Goal: Information Seeking & Learning: Learn about a topic

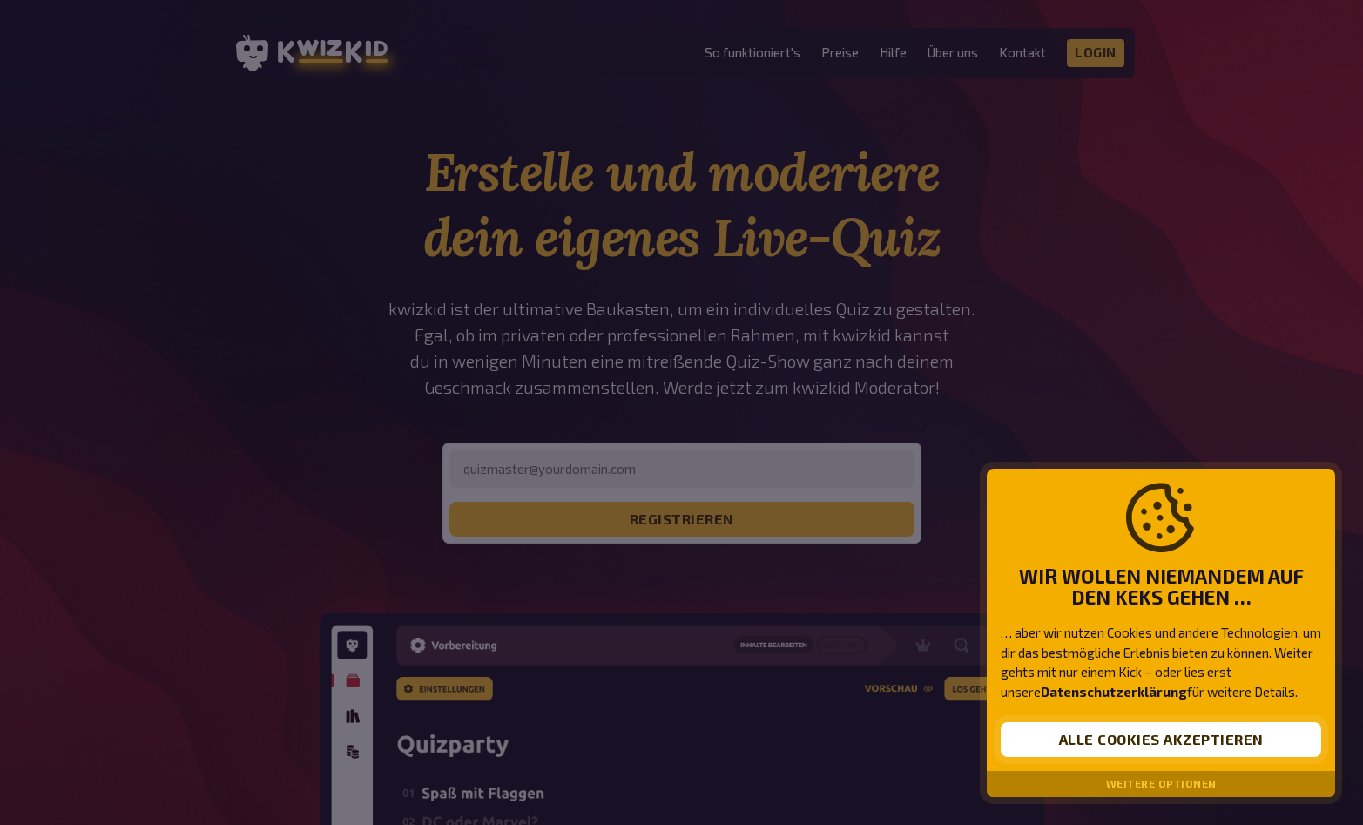
click at [1203, 750] on button "Alle Cookies akzeptieren" at bounding box center [1160, 739] width 320 height 35
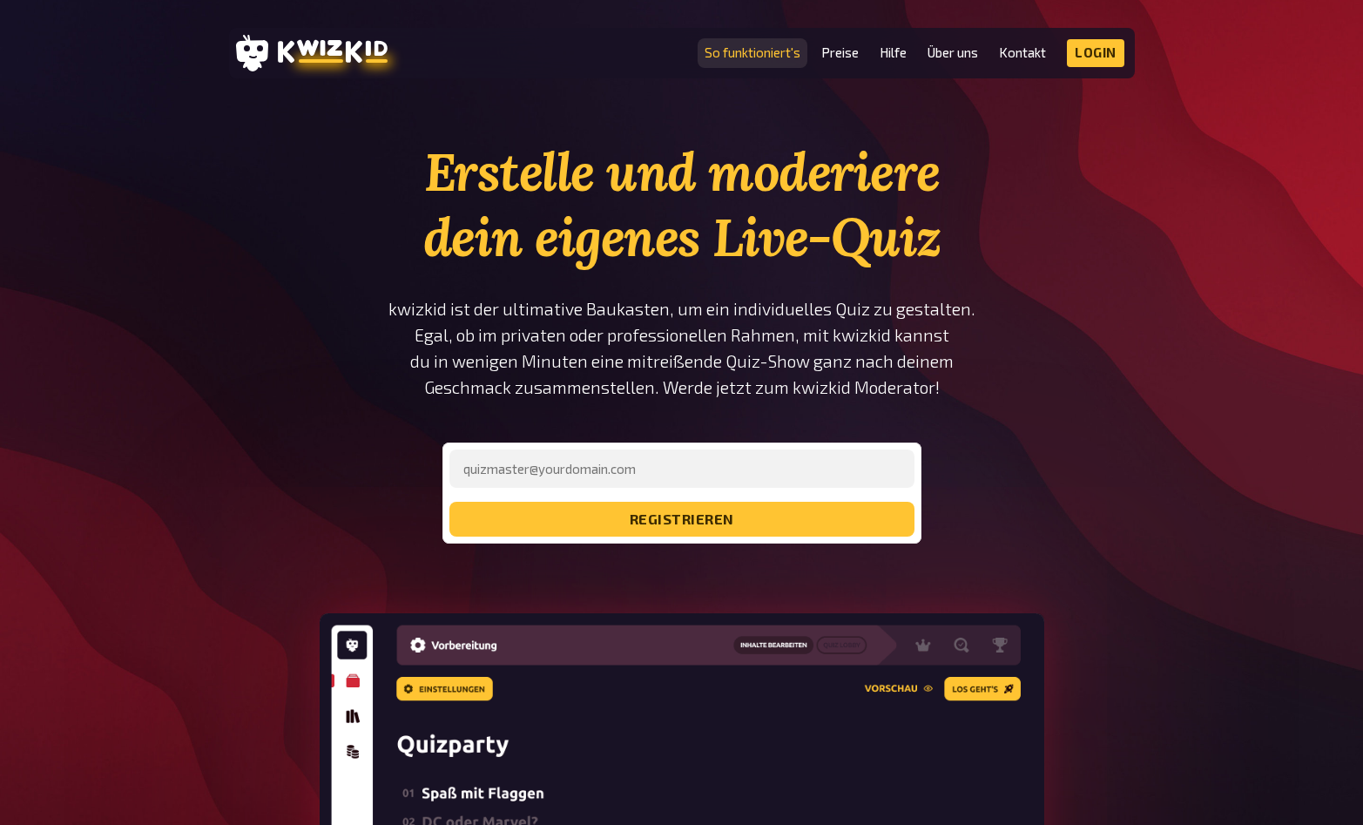
click at [787, 53] on link "So funktioniert's" at bounding box center [752, 52] width 96 height 15
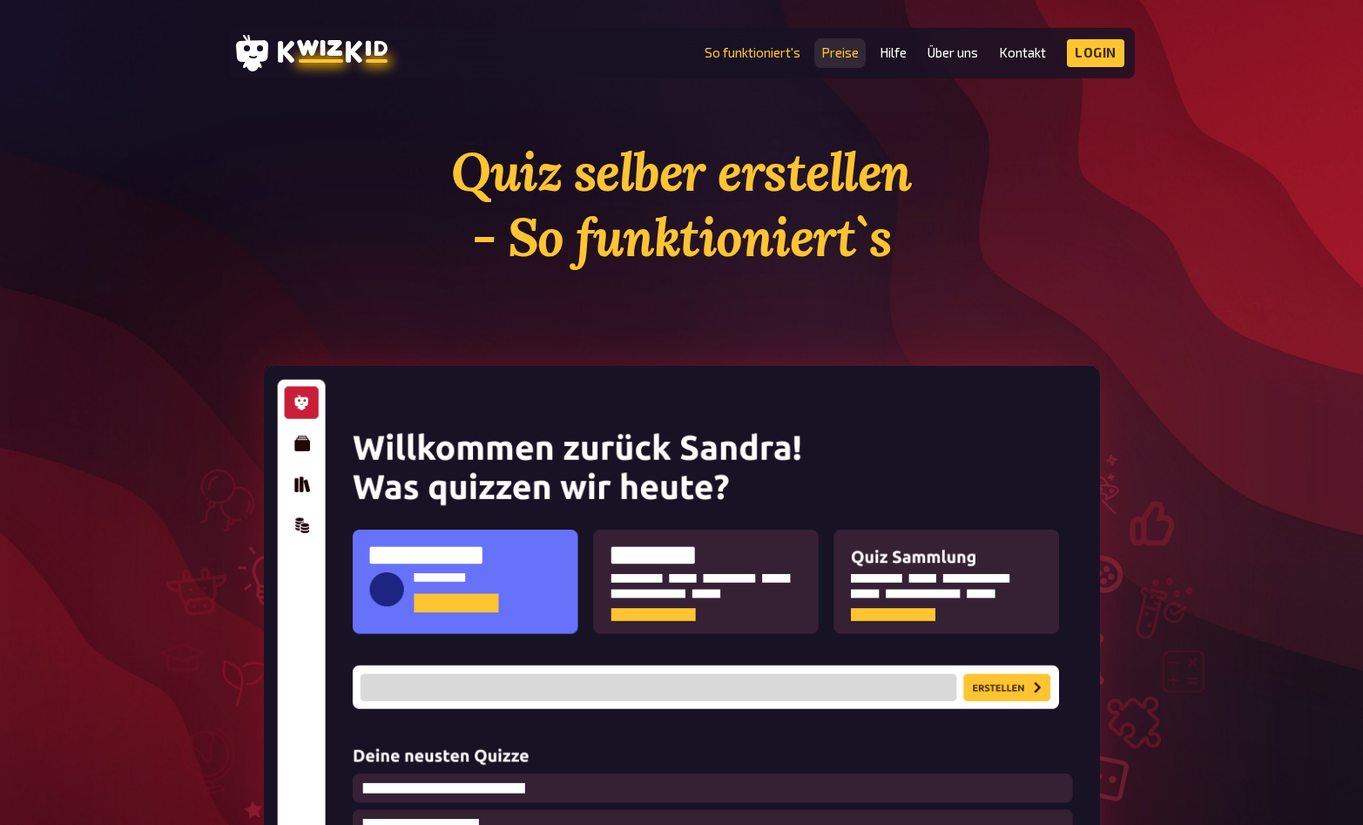
click at [844, 45] on link "Preise" at bounding box center [839, 52] width 37 height 15
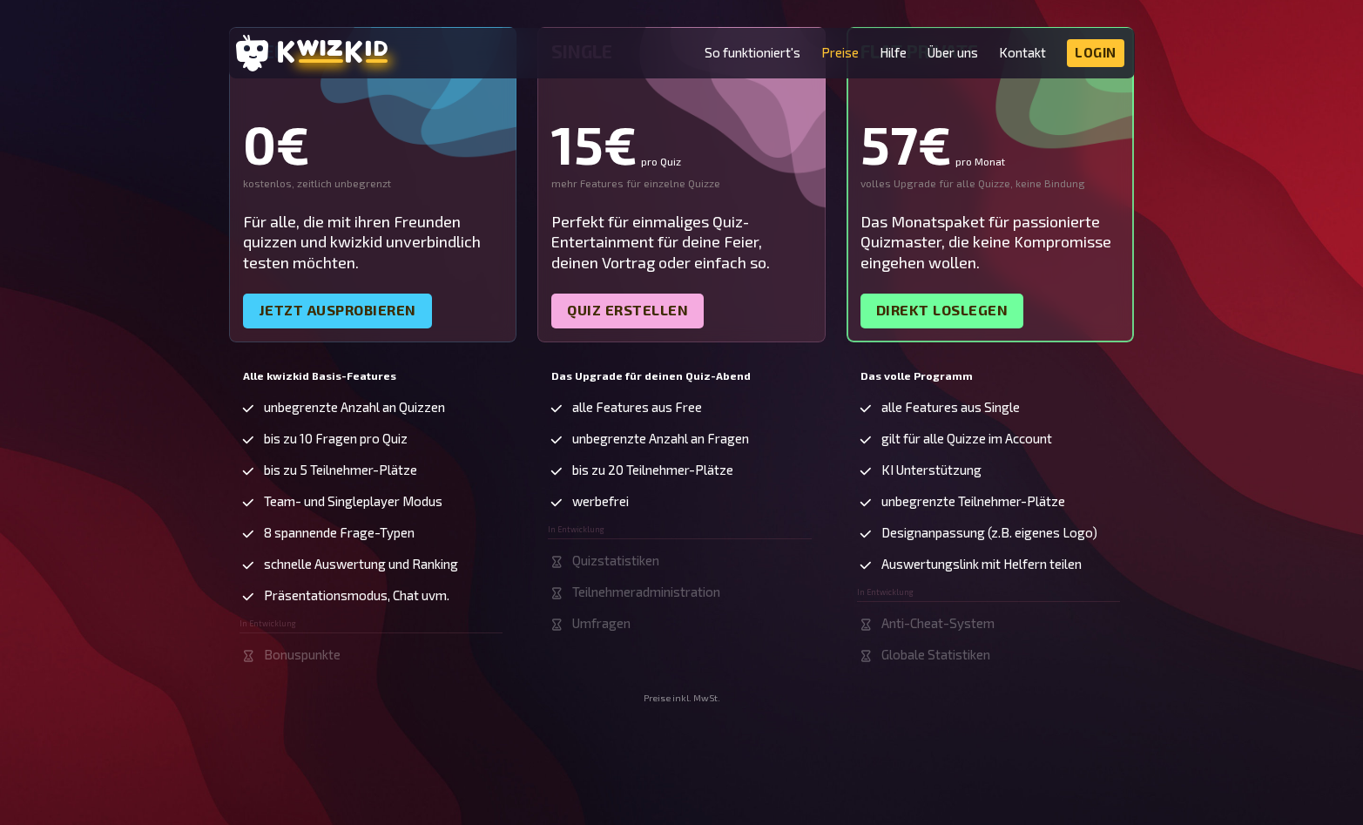
scroll to position [348, 0]
